Goal: Check status

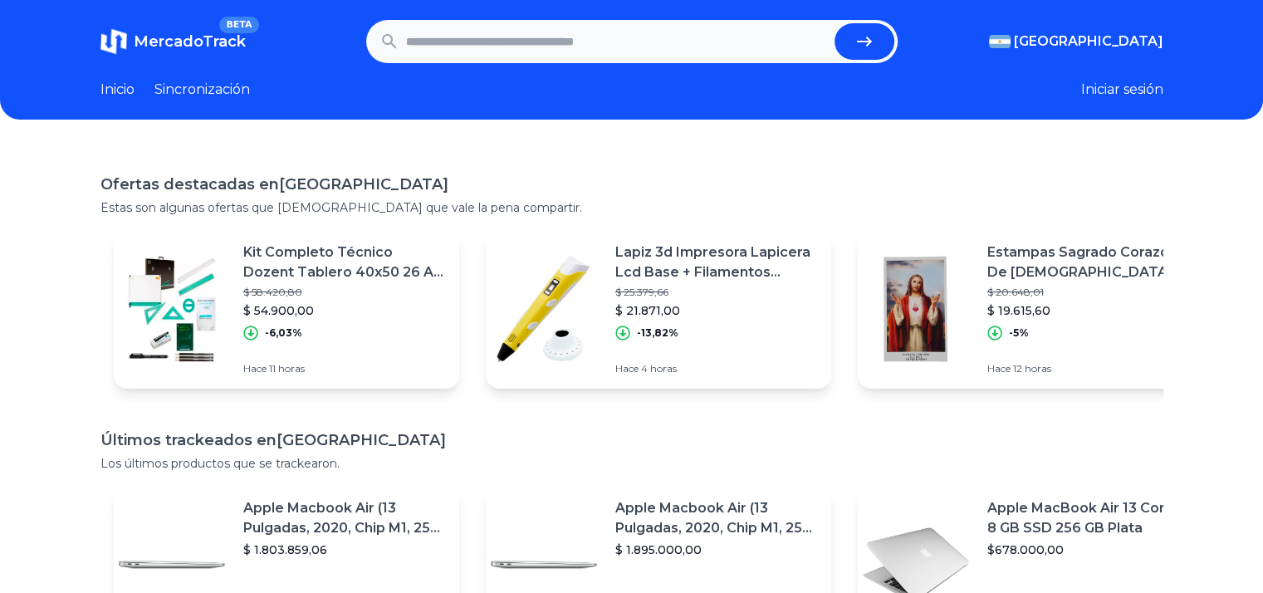
click at [754, 34] on input "text" at bounding box center [617, 41] width 422 height 37
paste input "**********"
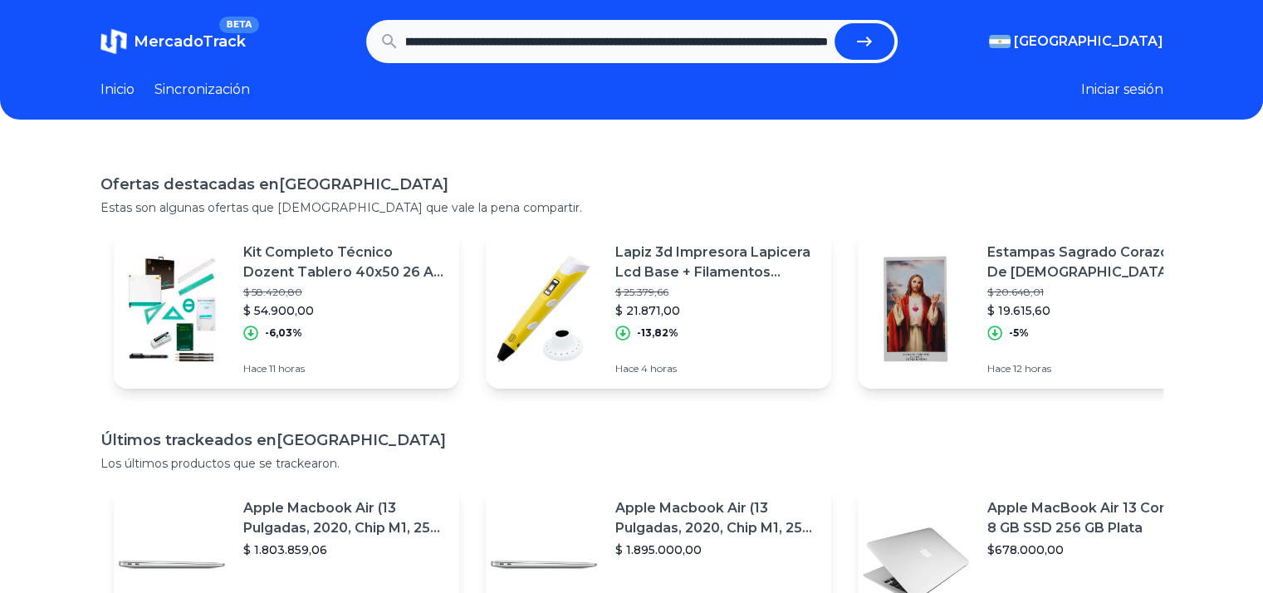
click at [834, 23] on button "submit" at bounding box center [864, 41] width 60 height 37
type input "**********"
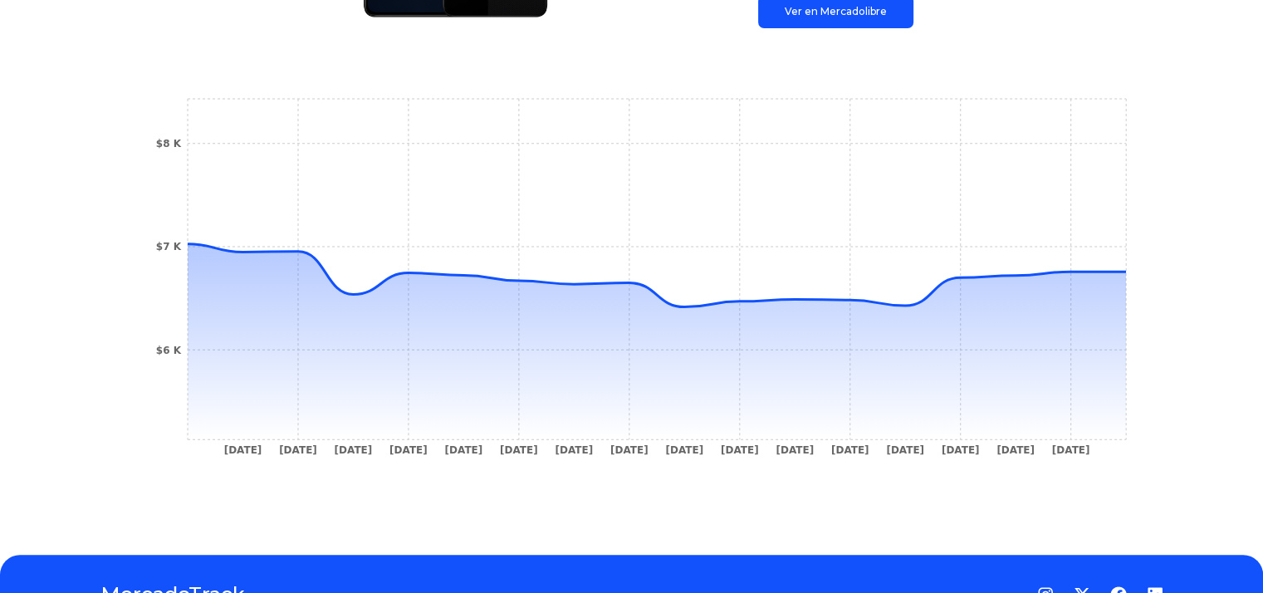
scroll to position [498, 0]
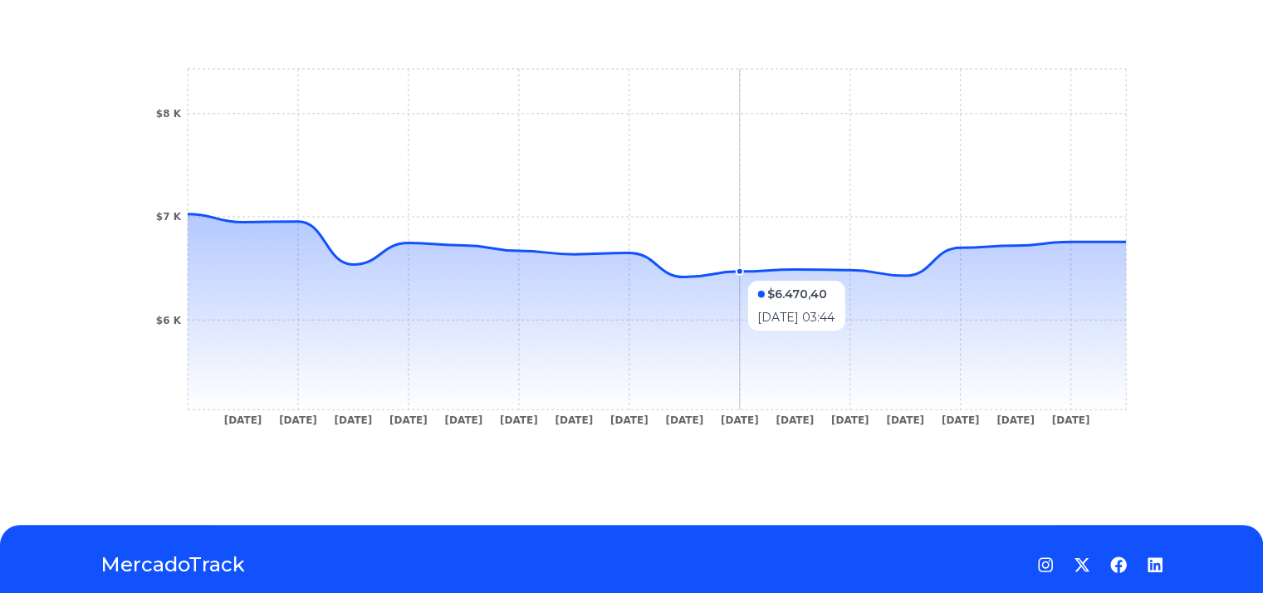
drag, startPoint x: 820, startPoint y: 268, endPoint x: 734, endPoint y: 272, distance: 86.4
click at [734, 272] on icon at bounding box center [657, 245] width 938 height 63
drag, startPoint x: 734, startPoint y: 272, endPoint x: 681, endPoint y: 290, distance: 55.9
click at [681, 290] on icon at bounding box center [657, 311] width 938 height 195
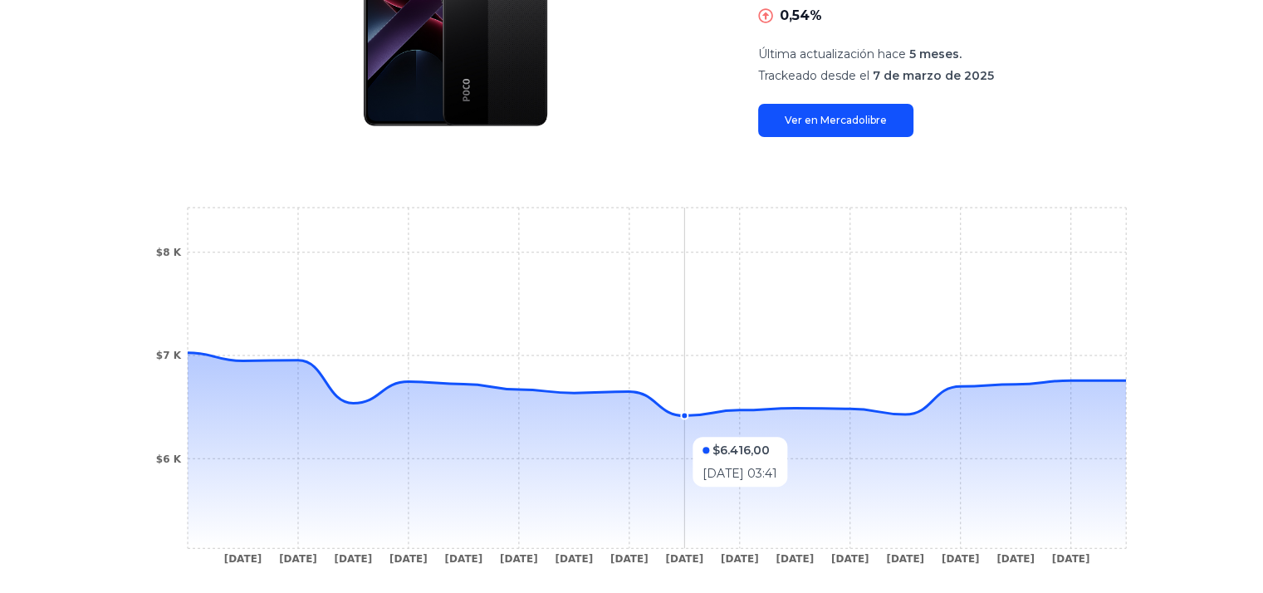
scroll to position [356, 0]
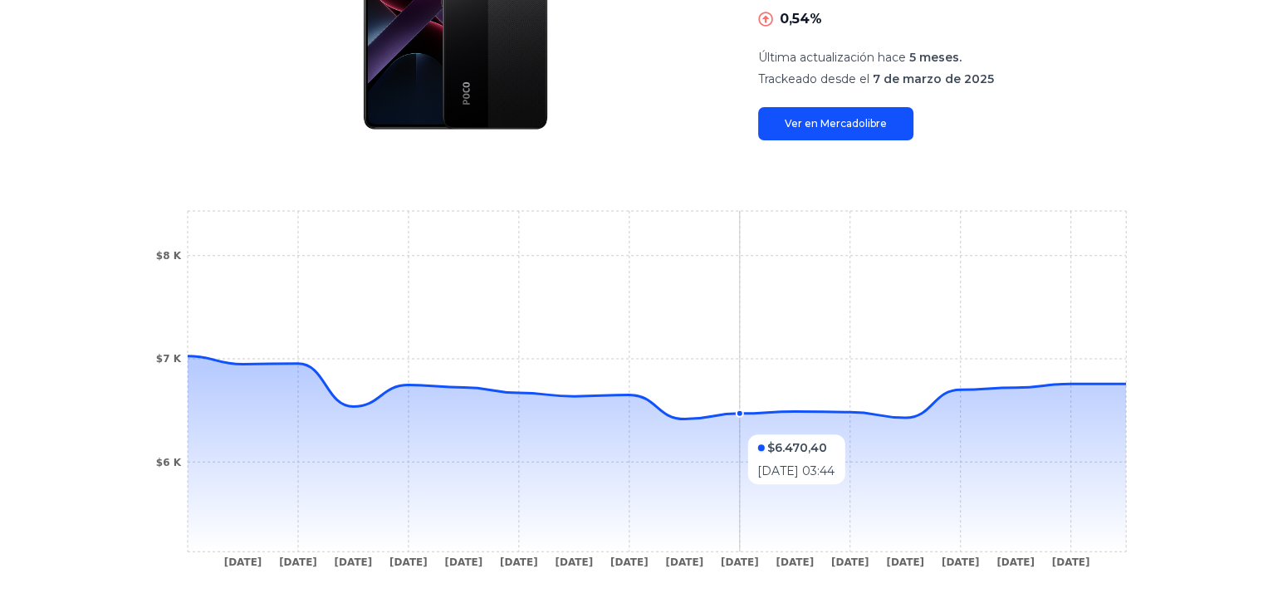
drag, startPoint x: 691, startPoint y: 418, endPoint x: 727, endPoint y: 426, distance: 37.3
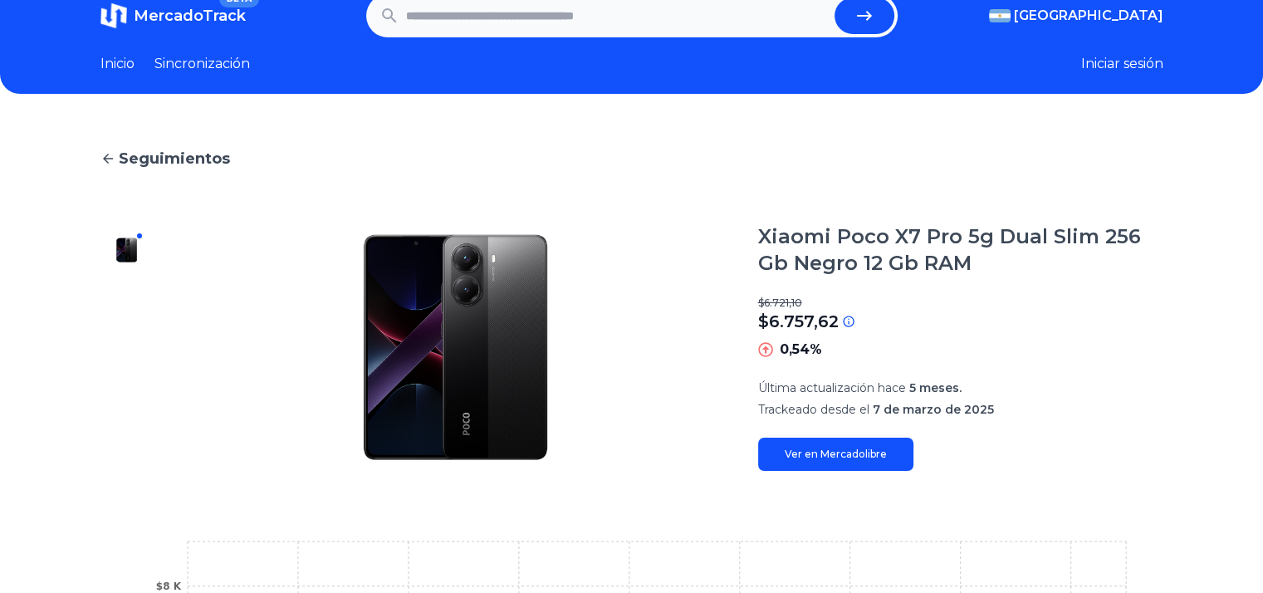
scroll to position [24, 0]
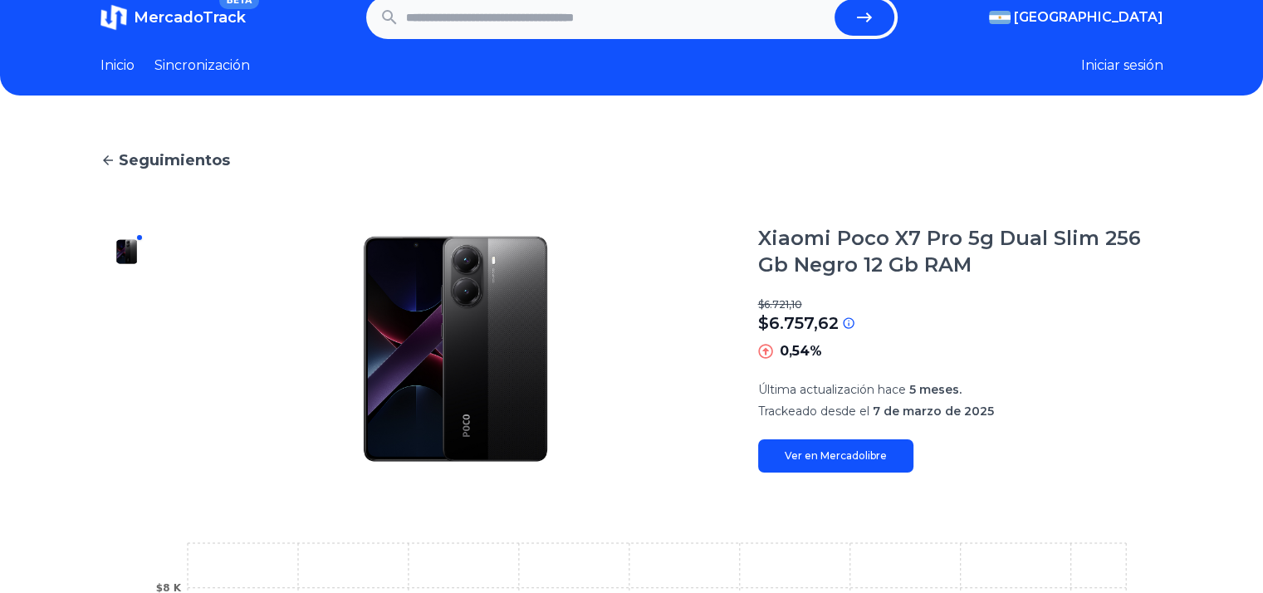
click at [887, 461] on font "Ver en Mercadolibre" at bounding box center [836, 455] width 102 height 12
